Goal: Task Accomplishment & Management: Complete application form

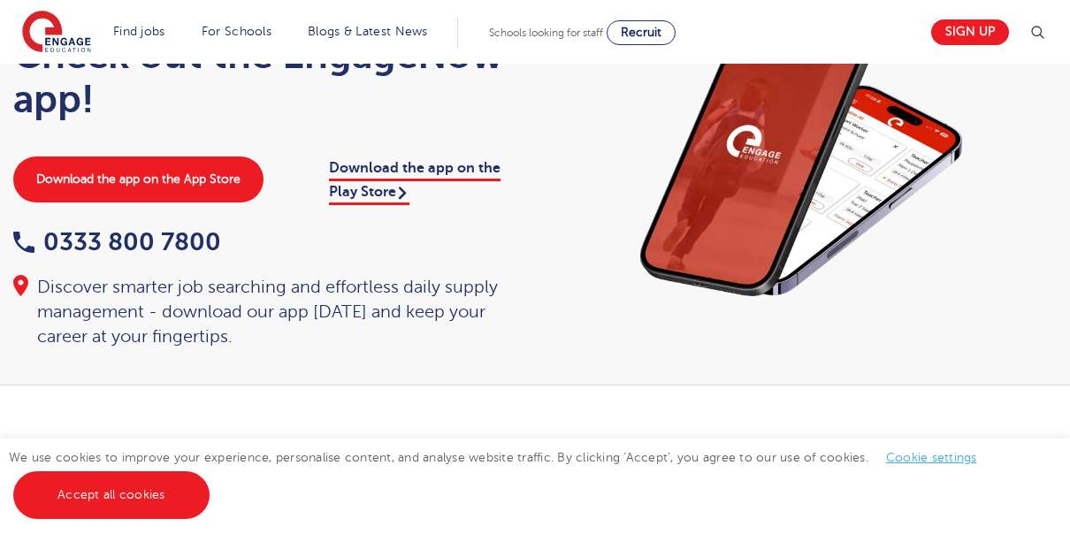
scroll to position [85, 0]
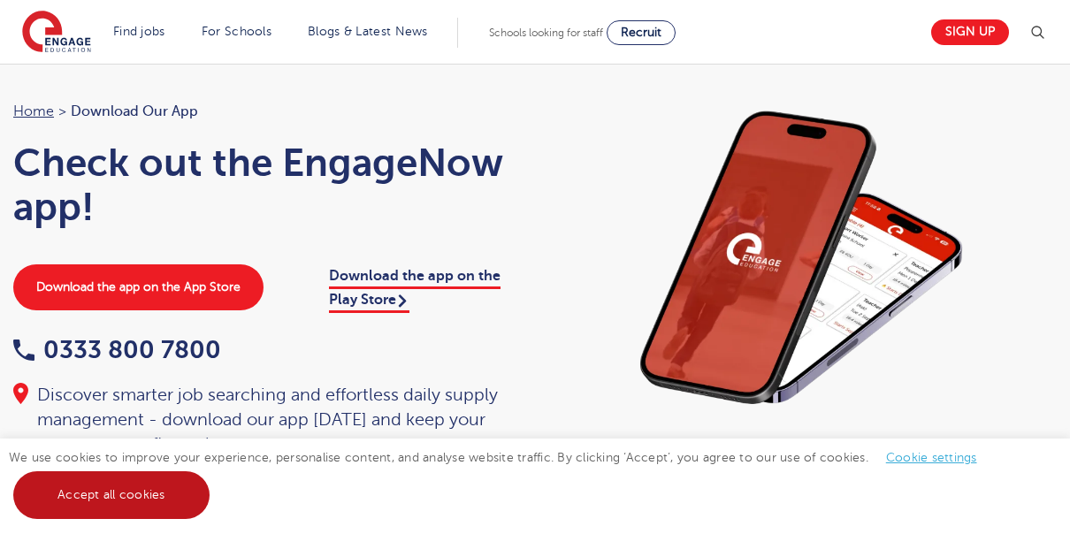
click at [69, 502] on link "Accept all cookies" at bounding box center [111, 495] width 196 height 48
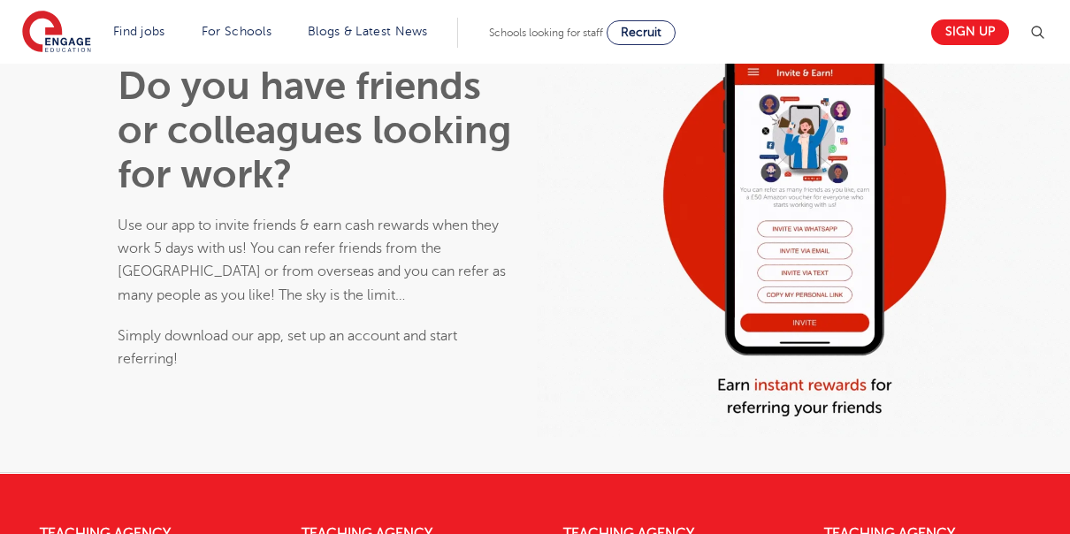
scroll to position [1202, 0]
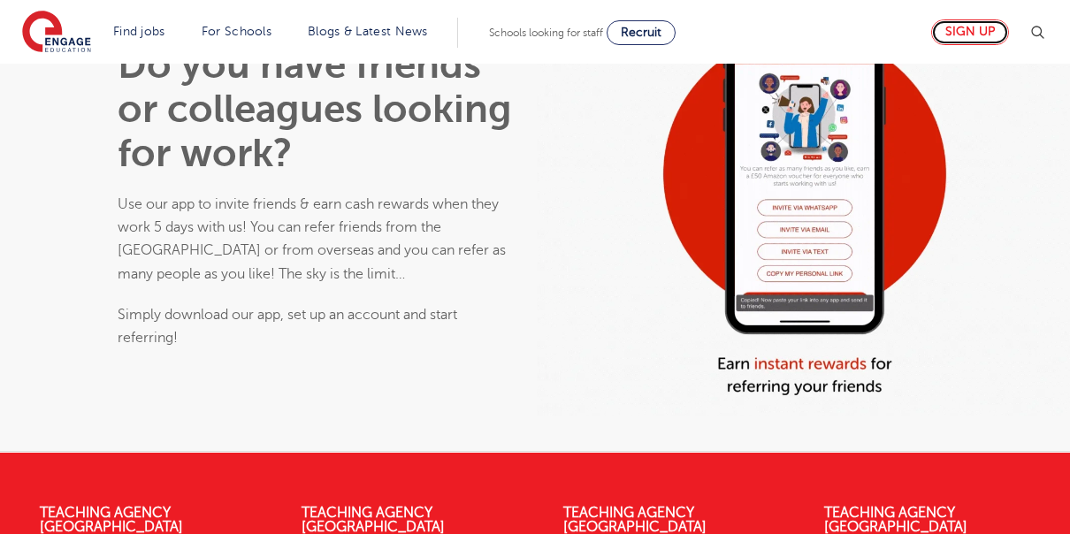
click at [975, 28] on link "Sign up" at bounding box center [970, 32] width 78 height 26
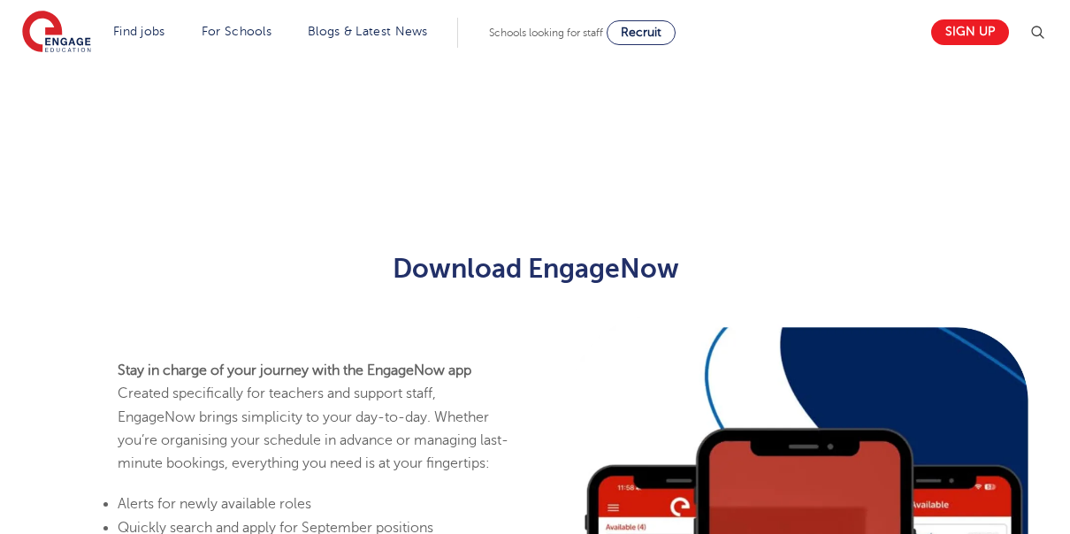
scroll to position [1379, 0]
